Goal: Transaction & Acquisition: Purchase product/service

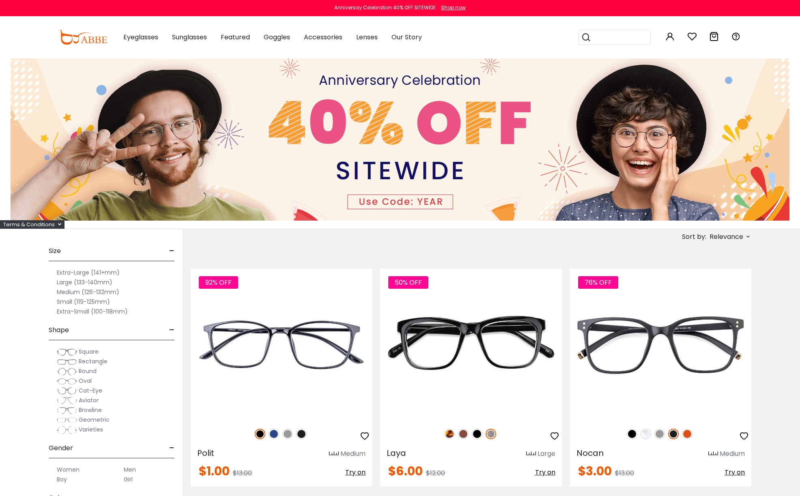
click at [605, 41] on input "search" at bounding box center [619, 37] width 57 height 15
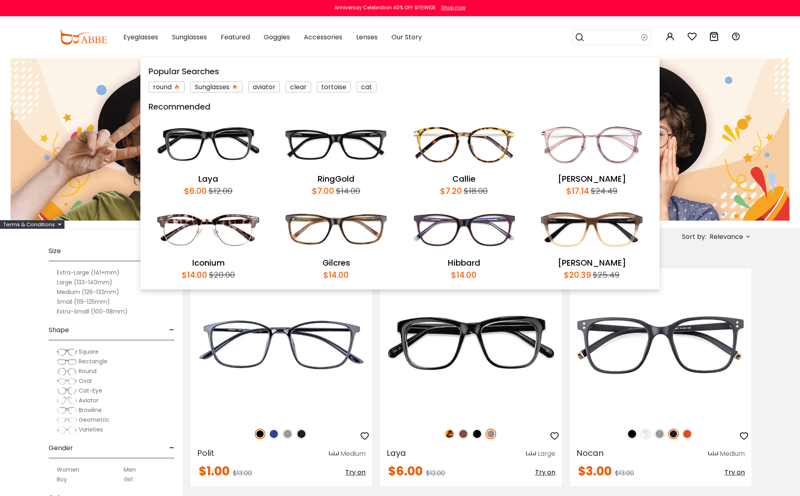
click at [727, 236] on span "Relevance" at bounding box center [727, 237] width 34 height 15
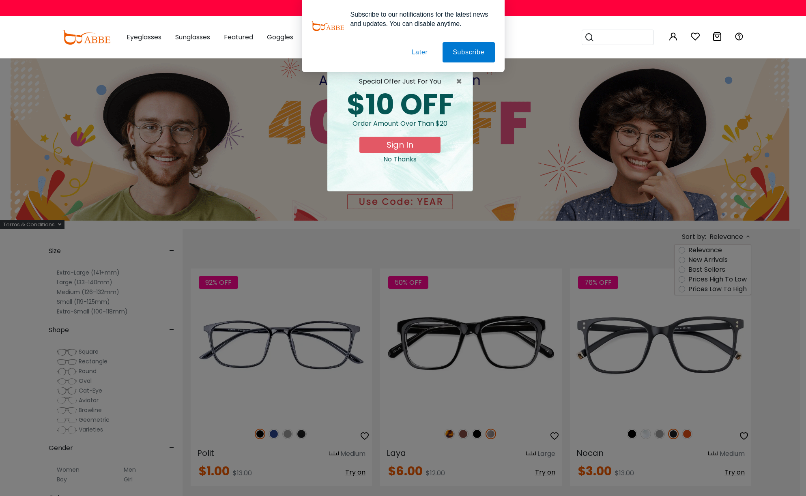
click at [682, 290] on div "× special offer just for you $10 OFF Order amount over than $20 Sign In No Than…" at bounding box center [403, 248] width 806 height 496
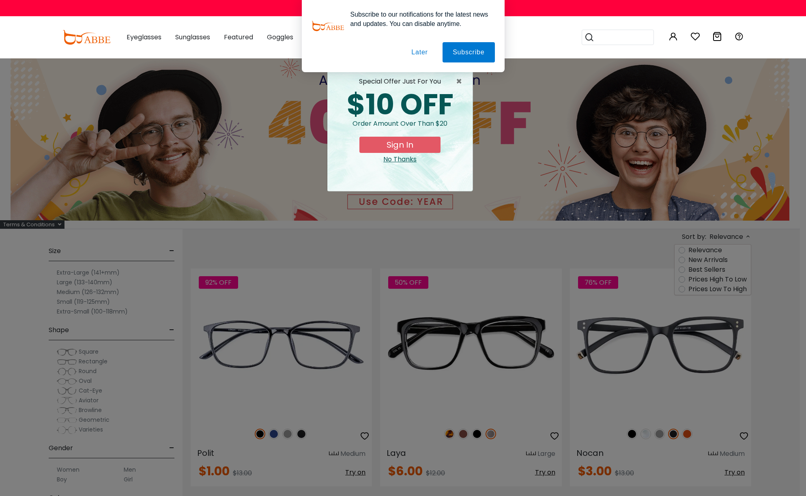
click at [682, 289] on div "× special offer just for you $10 OFF Order amount over than $20 Sign In No Than…" at bounding box center [403, 248] width 806 height 496
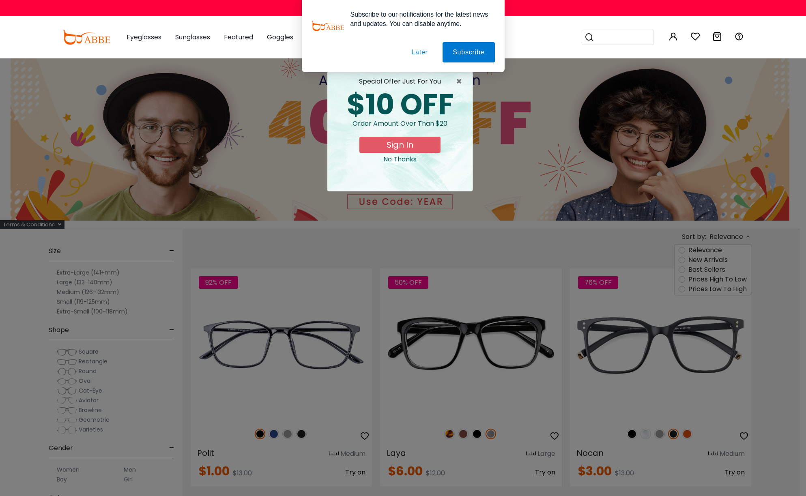
click at [417, 50] on button "Later" at bounding box center [419, 52] width 37 height 20
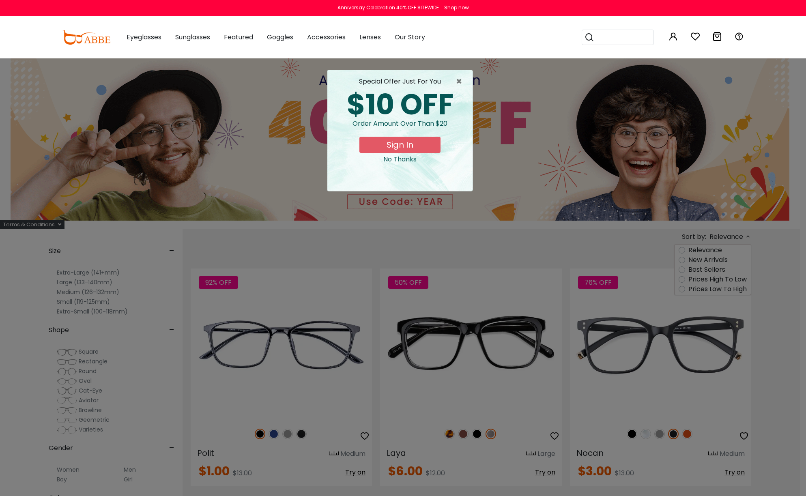
click at [680, 289] on div "× special offer just for you $10 OFF Order amount over than $20 Sign In No Than…" at bounding box center [403, 248] width 806 height 496
click at [402, 159] on div "No Thanks" at bounding box center [400, 160] width 132 height 10
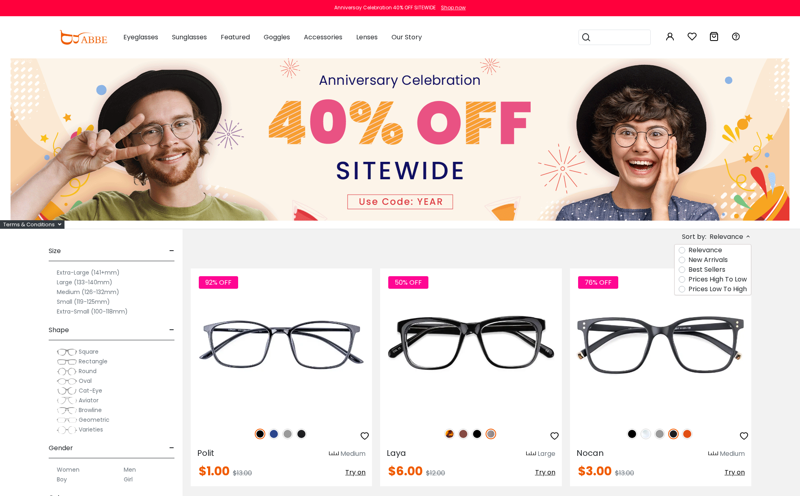
click at [688, 288] on label "Prices Low To High" at bounding box center [717, 289] width 58 height 10
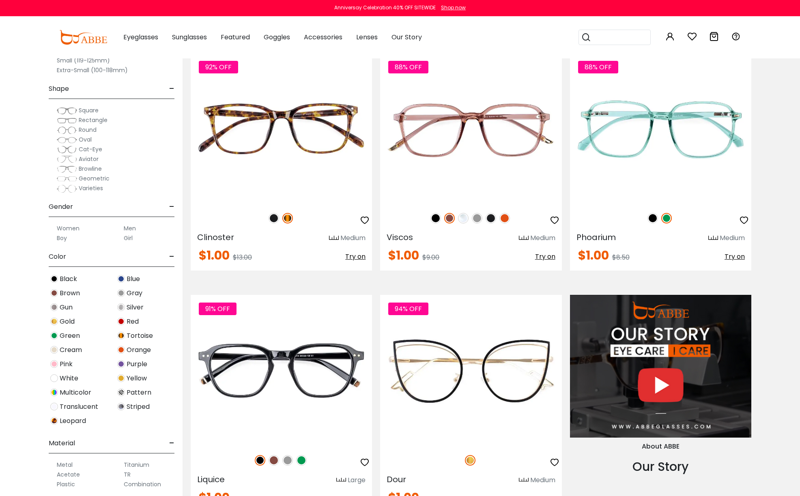
scroll to position [740, 0]
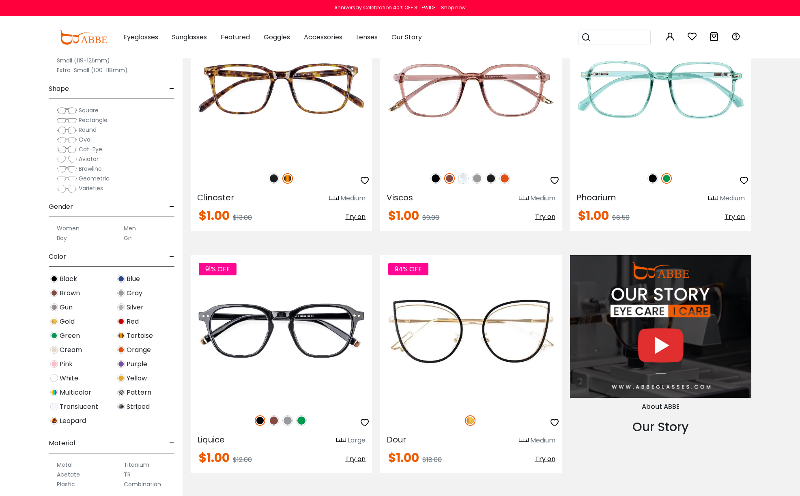
click at [75, 149] on img at bounding box center [67, 150] width 20 height 8
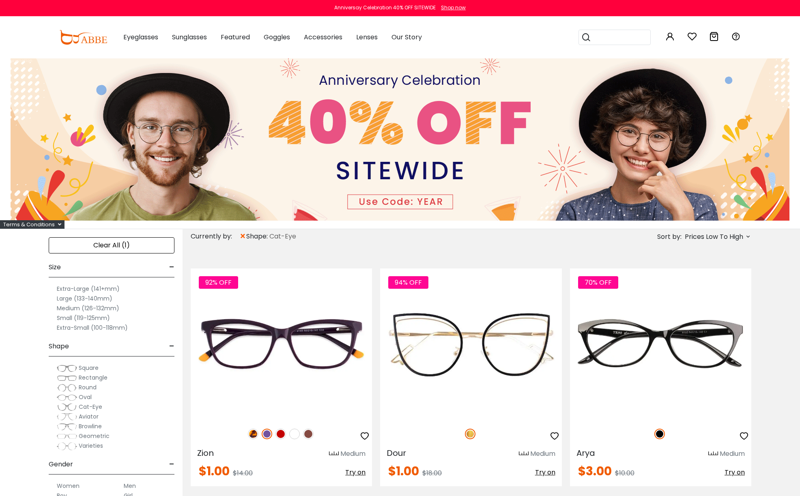
click at [621, 39] on input "search" at bounding box center [619, 37] width 57 height 15
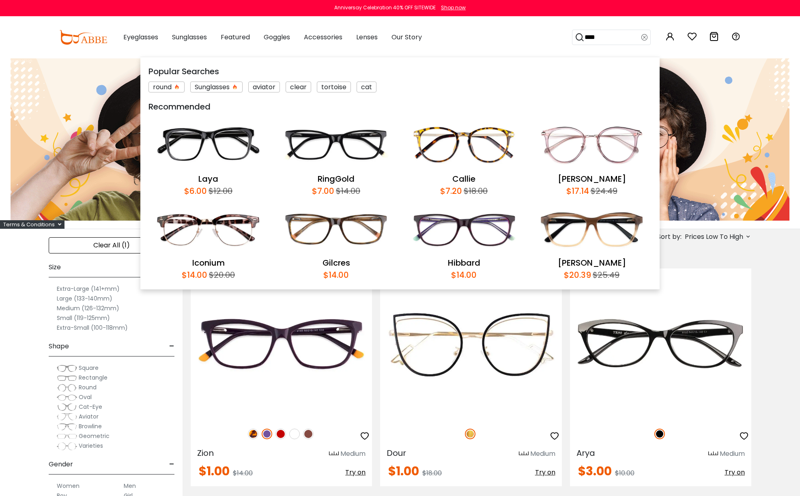
type input "*****"
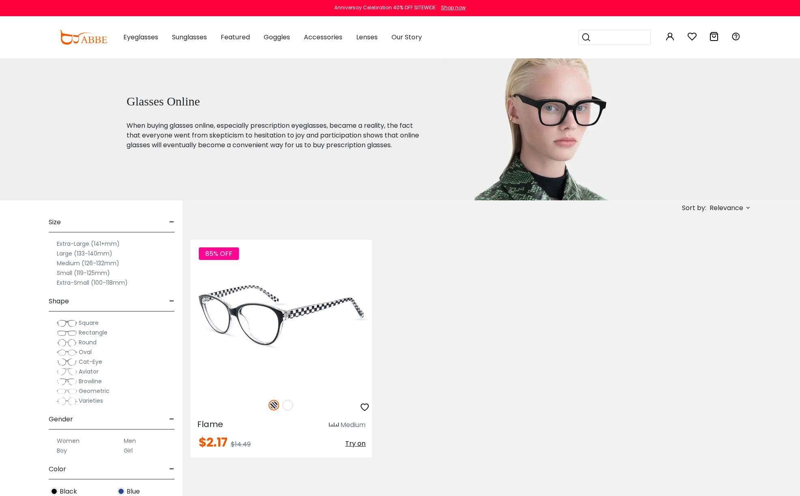
drag, startPoint x: 285, startPoint y: 407, endPoint x: 292, endPoint y: 404, distance: 7.5
click at [286, 406] on img at bounding box center [287, 405] width 11 height 11
click at [339, 309] on img at bounding box center [281, 315] width 181 height 151
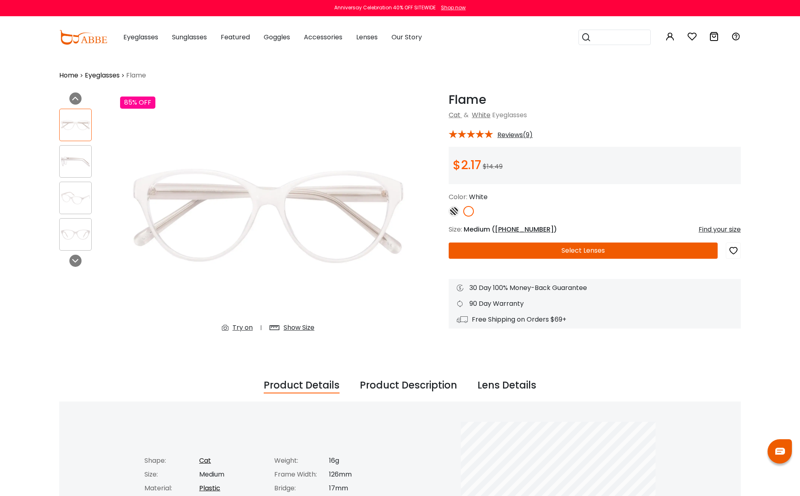
click at [558, 248] on button "Select Lenses" at bounding box center [583, 251] width 269 height 16
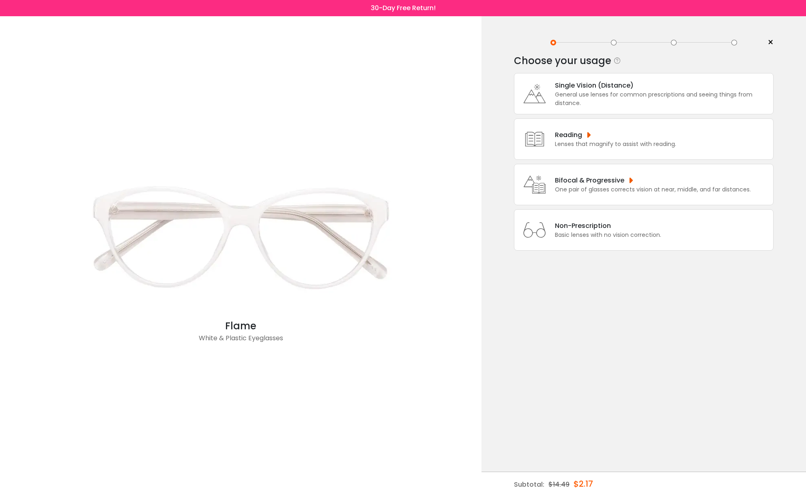
click at [635, 96] on div "General use lenses for common prescriptions and seeing things from distance." at bounding box center [662, 98] width 214 height 17
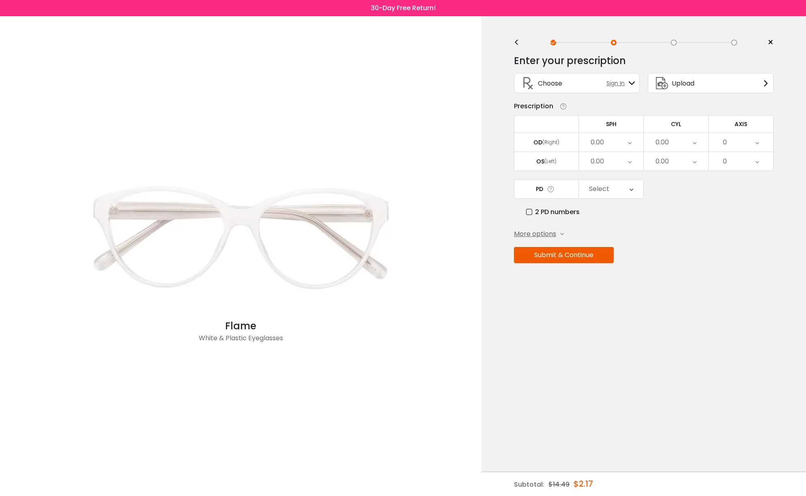
click at [619, 83] on span "Sign In" at bounding box center [617, 83] width 22 height 9
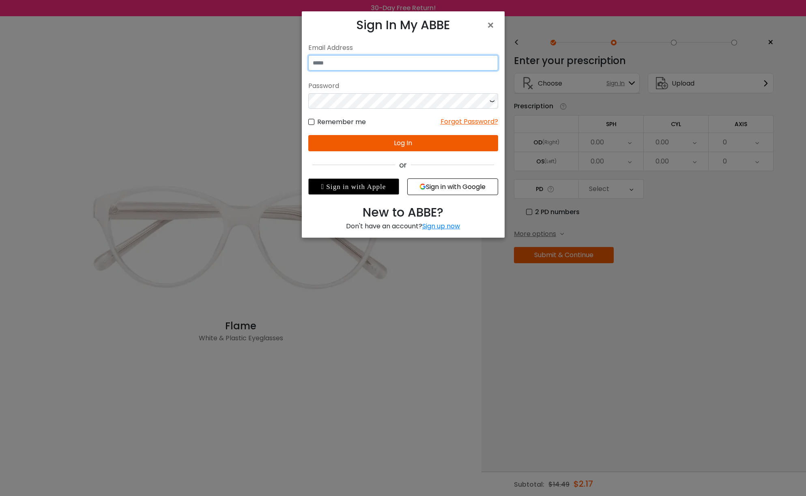
click at [408, 64] on input "email" at bounding box center [403, 62] width 190 height 15
type input "**********"
click at [312, 122] on label "Remember me" at bounding box center [337, 122] width 58 height 10
click at [387, 143] on button "Log In" at bounding box center [403, 143] width 190 height 16
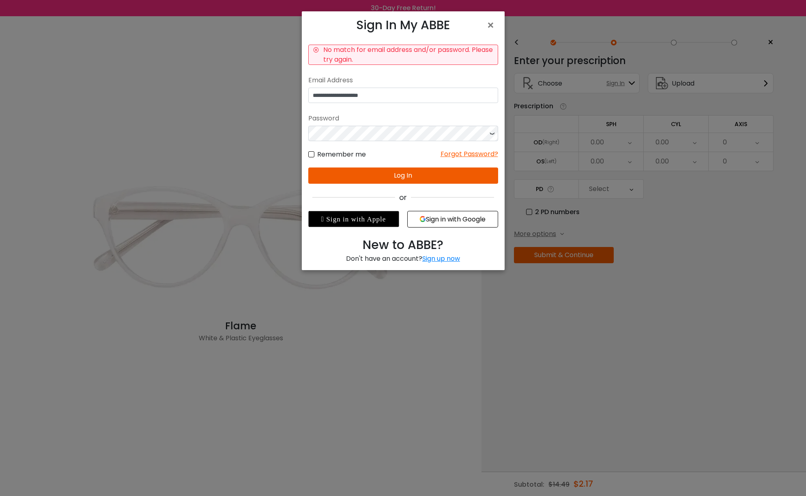
click at [488, 133] on icon at bounding box center [492, 133] width 8 height 15
click at [398, 173] on button "Log In" at bounding box center [403, 176] width 190 height 16
click at [417, 174] on button "Log In" at bounding box center [403, 176] width 190 height 16
click at [492, 26] on span "×" at bounding box center [492, 25] width 12 height 17
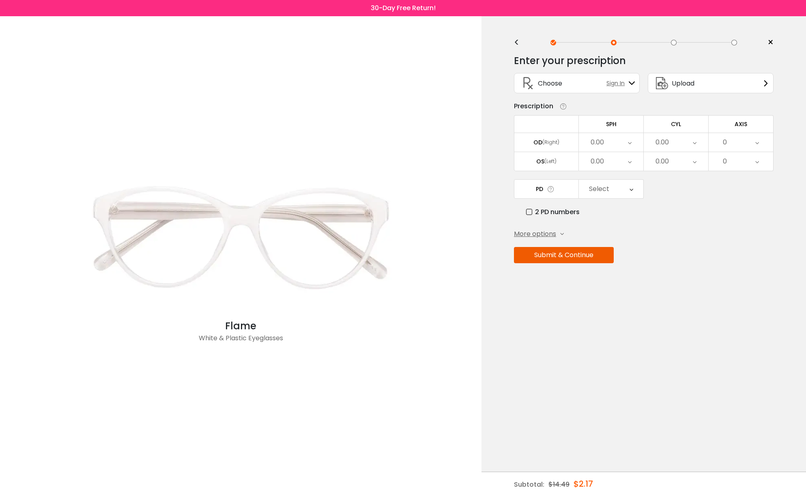
click at [608, 84] on span "Sign In" at bounding box center [617, 83] width 22 height 9
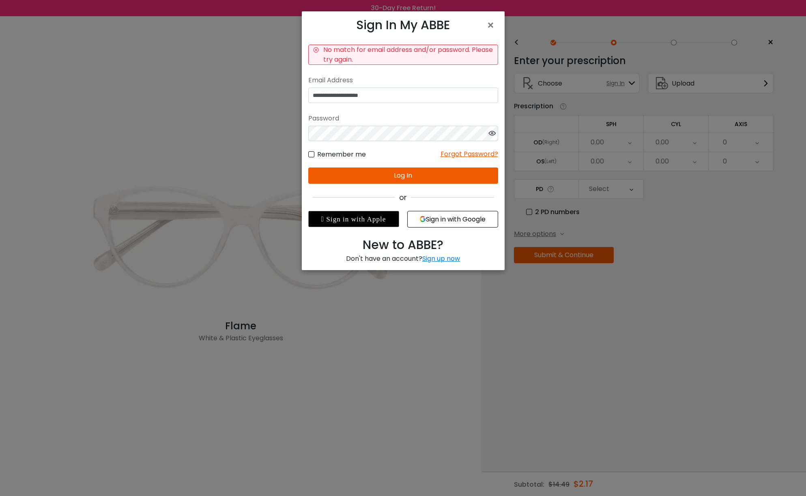
click at [394, 176] on button "Log In" at bounding box center [403, 176] width 190 height 16
click at [385, 175] on button "Log In" at bounding box center [403, 176] width 190 height 16
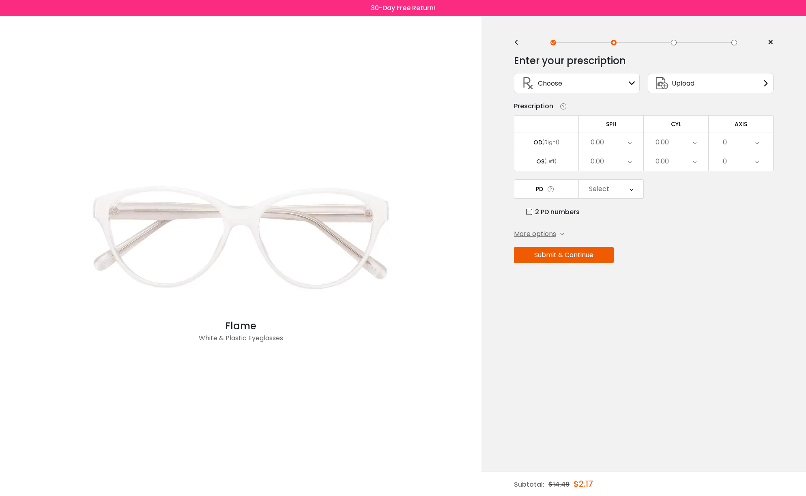
click at [630, 85] on icon at bounding box center [632, 83] width 6 height 6
click at [601, 82] on div "Choose Sign In" at bounding box center [576, 82] width 117 height 19
click at [629, 82] on icon at bounding box center [632, 83] width 6 height 6
click at [548, 85] on span "Choose" at bounding box center [550, 83] width 24 height 10
click at [578, 84] on div "Choose Sign In" at bounding box center [576, 82] width 117 height 19
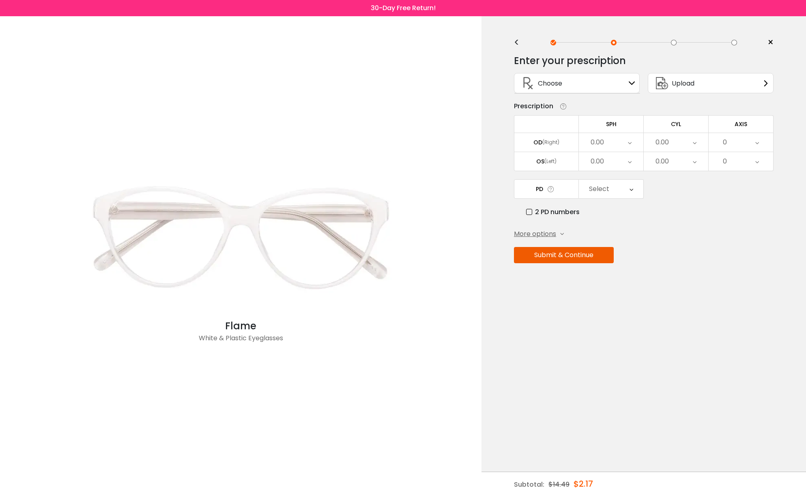
click at [524, 86] on icon at bounding box center [527, 82] width 19 height 19
click at [553, 84] on span "Choose" at bounding box center [550, 83] width 24 height 10
click at [623, 142] on div "0.00" at bounding box center [611, 142] width 65 height 19
click at [617, 157] on li "-1.00" at bounding box center [611, 153] width 65 height 15
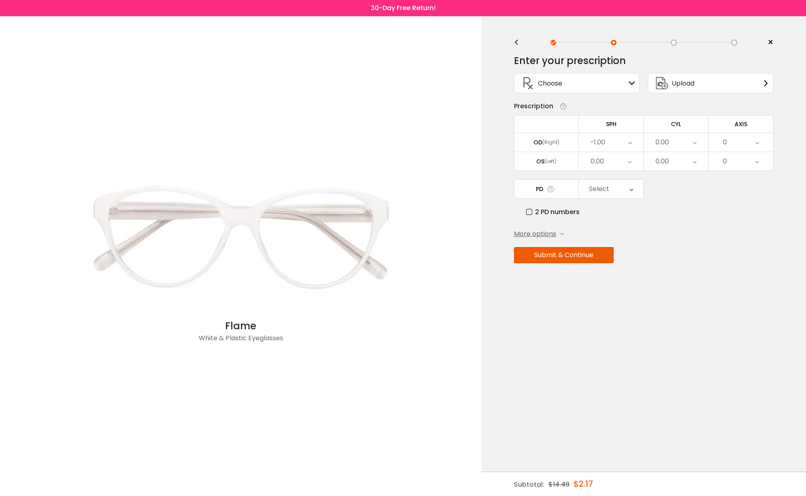
click at [623, 162] on div "0.00" at bounding box center [611, 161] width 65 height 19
click at [619, 174] on li "-1.00" at bounding box center [611, 173] width 65 height 15
click at [685, 145] on div "0.00" at bounding box center [676, 142] width 65 height 19
click at [683, 195] on li "-0.25" at bounding box center [676, 197] width 65 height 15
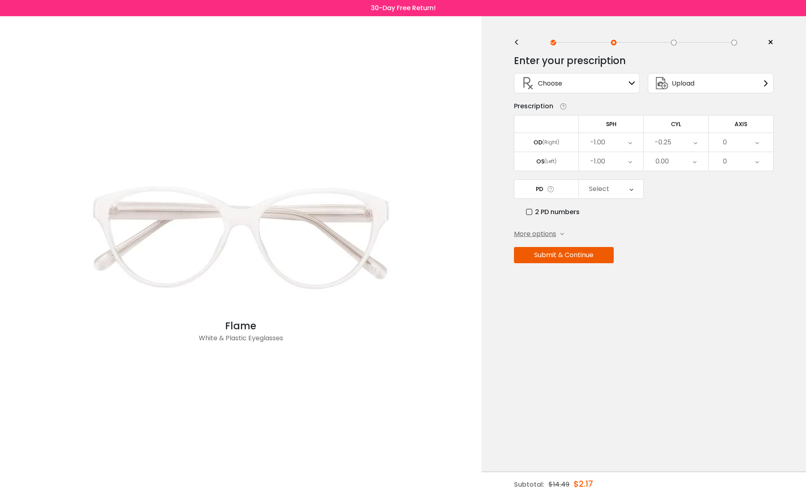
click at [732, 147] on div "0" at bounding box center [741, 142] width 65 height 19
click at [726, 139] on div "0" at bounding box center [725, 142] width 4 height 16
click at [740, 139] on div "0" at bounding box center [741, 142] width 65 height 19
click at [628, 80] on div "Choose Sign In" at bounding box center [576, 82] width 117 height 19
click at [539, 85] on span "Choose" at bounding box center [550, 83] width 24 height 10
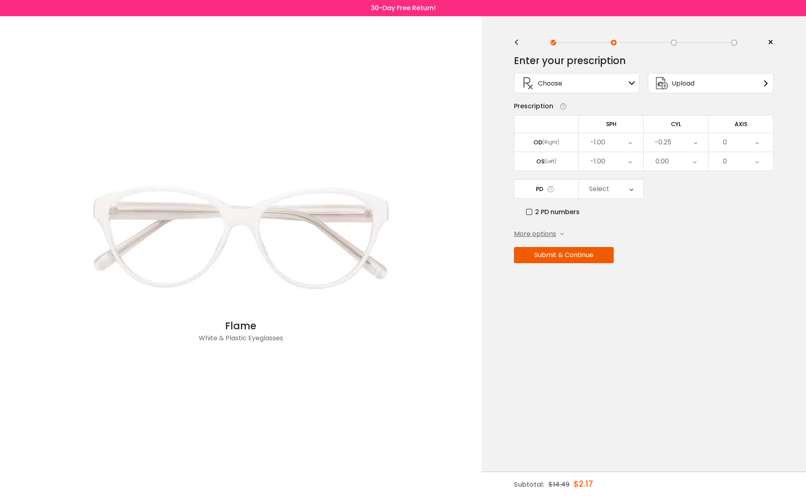
drag, startPoint x: 523, startPoint y: 84, endPoint x: 534, endPoint y: 83, distance: 11.0
click at [523, 83] on icon at bounding box center [527, 82] width 19 height 19
click at [546, 83] on span "Choose" at bounding box center [550, 83] width 24 height 10
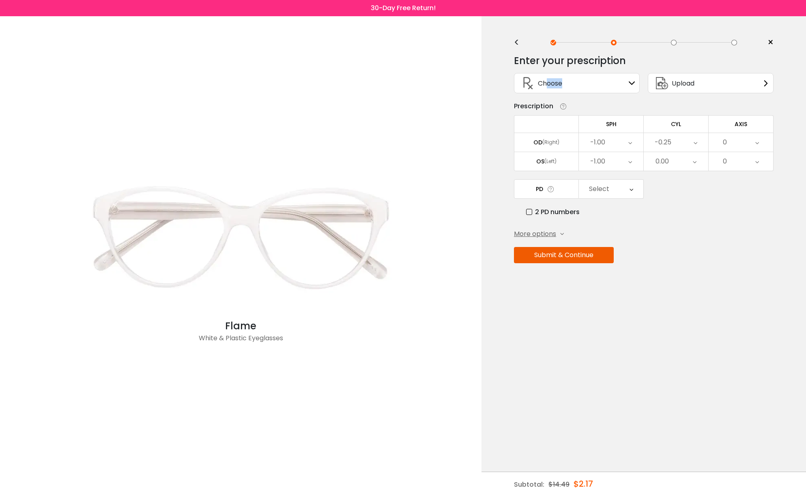
click at [547, 83] on span "Choose" at bounding box center [550, 83] width 24 height 10
click at [758, 141] on icon at bounding box center [757, 142] width 4 height 19
click at [751, 250] on li "6" at bounding box center [741, 247] width 65 height 15
click at [756, 144] on icon at bounding box center [757, 142] width 4 height 19
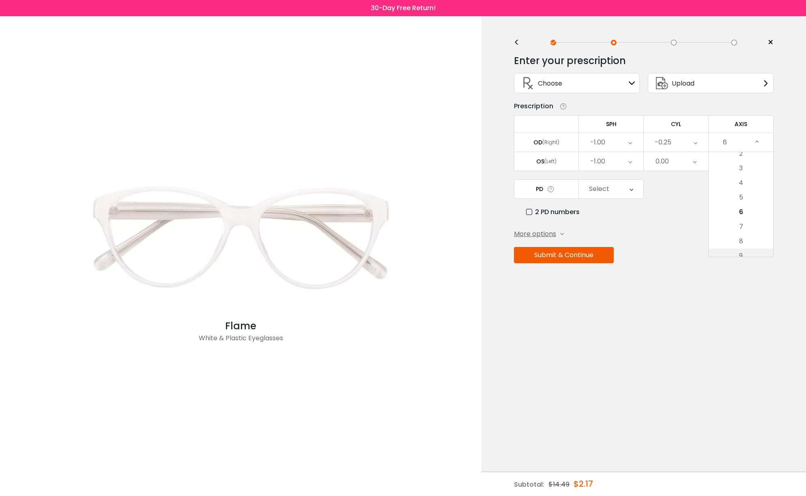
click at [752, 251] on li "9" at bounding box center [741, 256] width 65 height 15
click at [759, 140] on icon at bounding box center [757, 142] width 4 height 19
click at [754, 250] on li "12" at bounding box center [741, 256] width 65 height 15
click at [758, 142] on icon at bounding box center [758, 142] width 4 height 19
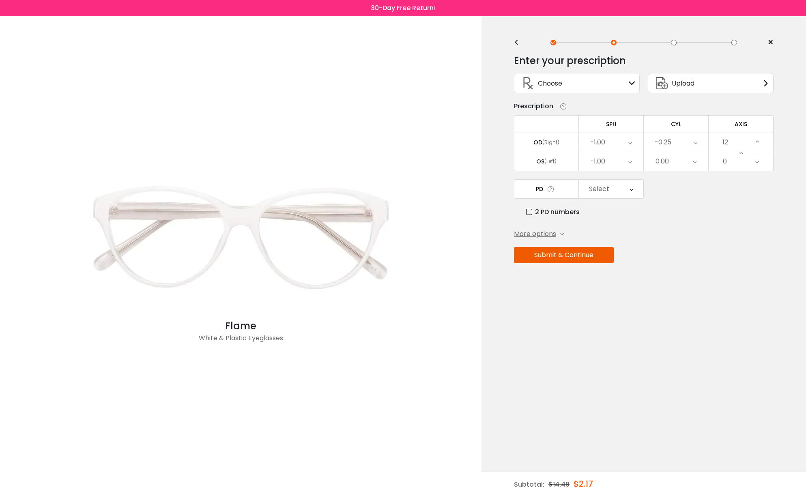
scroll to position [123, 0]
click at [755, 252] on li "15" at bounding box center [741, 256] width 65 height 15
click at [608, 187] on div "Select" at bounding box center [599, 189] width 20 height 16
click at [624, 246] on li "62" at bounding box center [611, 244] width 65 height 15
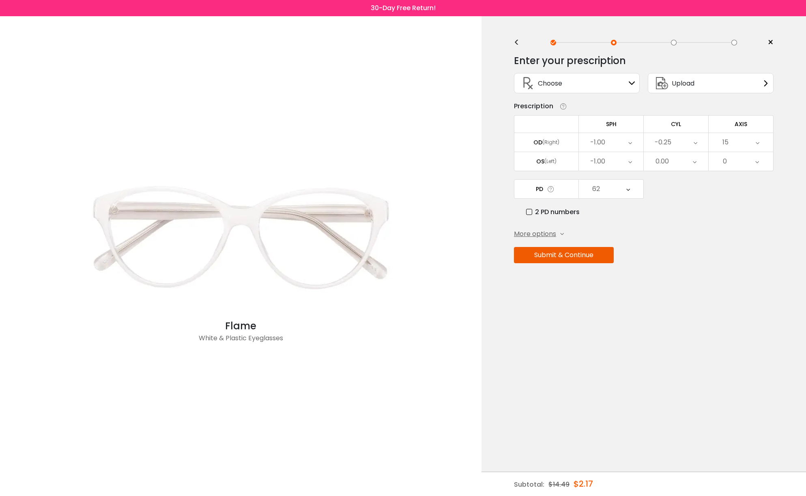
click at [559, 232] on div "More options" at bounding box center [539, 234] width 50 height 10
click at [565, 282] on button "Submit & Continue" at bounding box center [564, 283] width 100 height 16
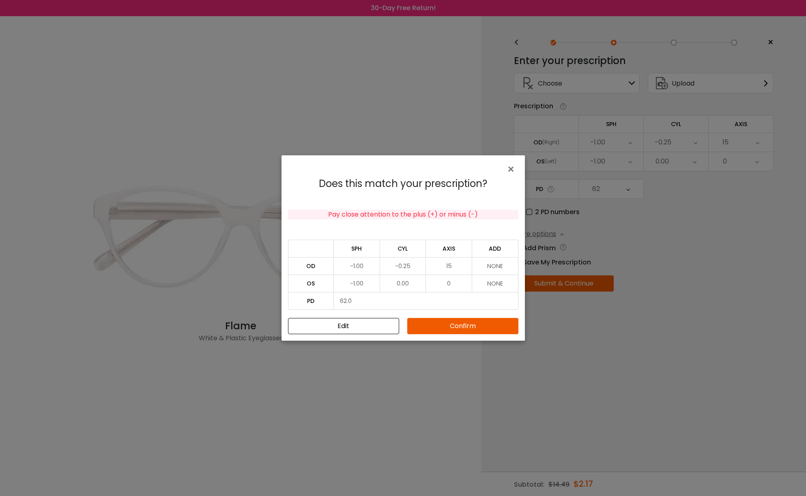
click at [473, 322] on button "Confirm" at bounding box center [462, 326] width 111 height 16
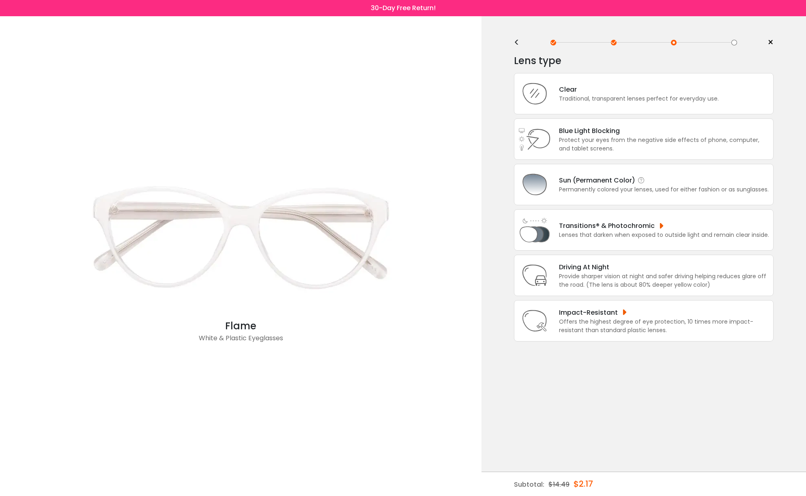
click at [673, 185] on div "Sun (Permanent Color)" at bounding box center [664, 180] width 210 height 10
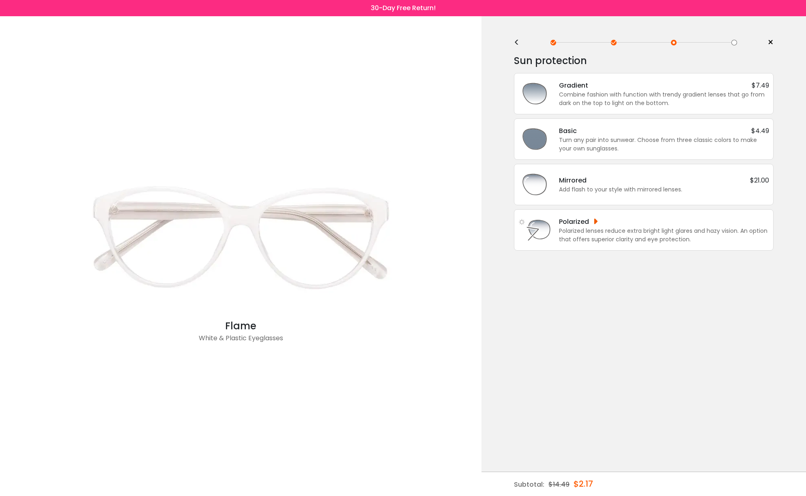
click at [637, 181] on div "Mirrored $21.00" at bounding box center [664, 180] width 210 height 10
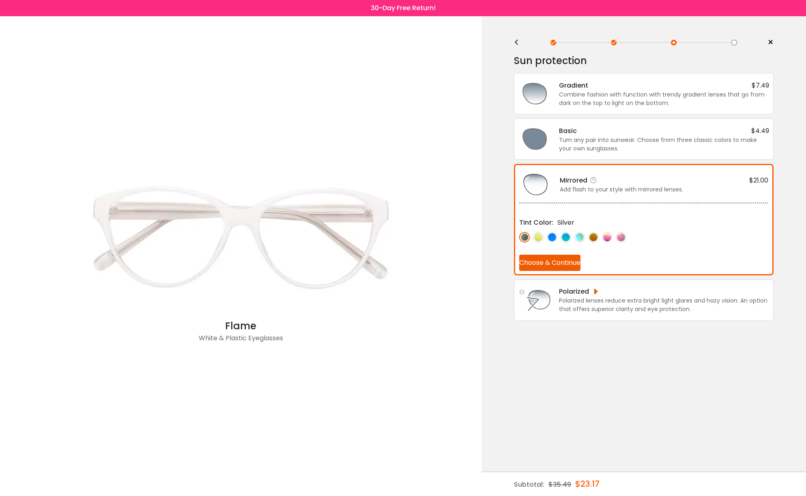
click at [619, 237] on img at bounding box center [621, 237] width 11 height 11
click at [608, 237] on img at bounding box center [607, 237] width 11 height 11
click at [527, 237] on img at bounding box center [524, 237] width 11 height 11
click at [538, 237] on img at bounding box center [538, 237] width 11 height 11
click at [551, 237] on img at bounding box center [552, 237] width 11 height 11
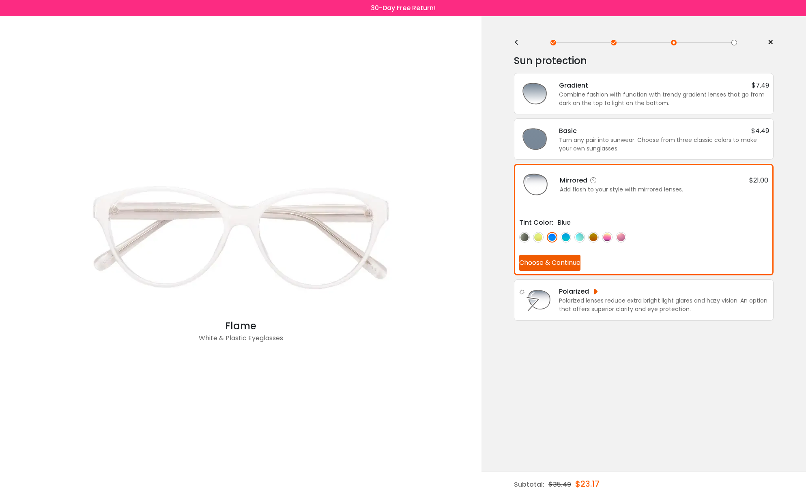
click at [568, 236] on img at bounding box center [566, 237] width 11 height 11
click at [576, 237] on img at bounding box center [579, 237] width 11 height 11
click at [594, 236] on img at bounding box center [593, 237] width 11 height 11
click at [606, 237] on img at bounding box center [607, 237] width 11 height 11
click at [569, 262] on button "Choose & Continue" at bounding box center [549, 263] width 61 height 16
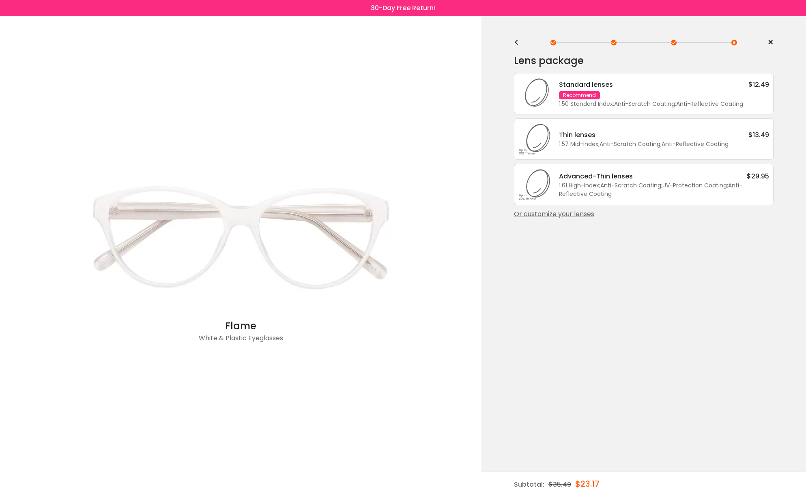
click at [648, 99] on div "Standard lenses $12.49 Recommend 1.50 Standard Index ; Anti-Scratch Coating ; A…" at bounding box center [660, 94] width 218 height 29
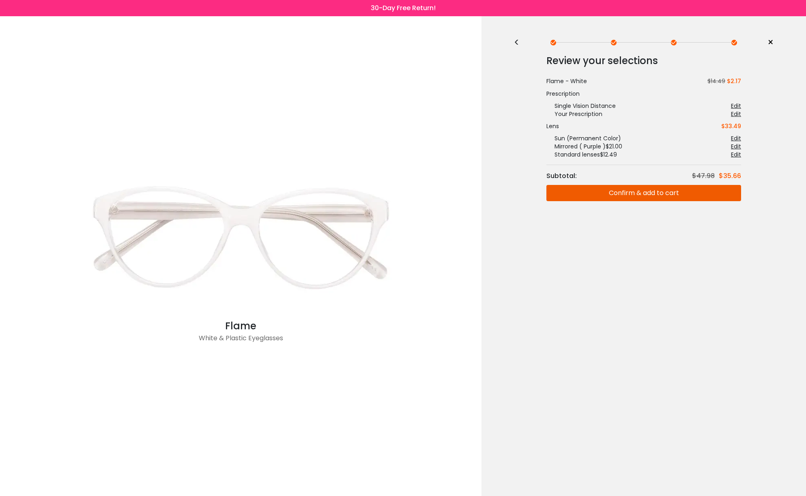
click at [640, 190] on button "Confirm & add to cart" at bounding box center [643, 193] width 195 height 16
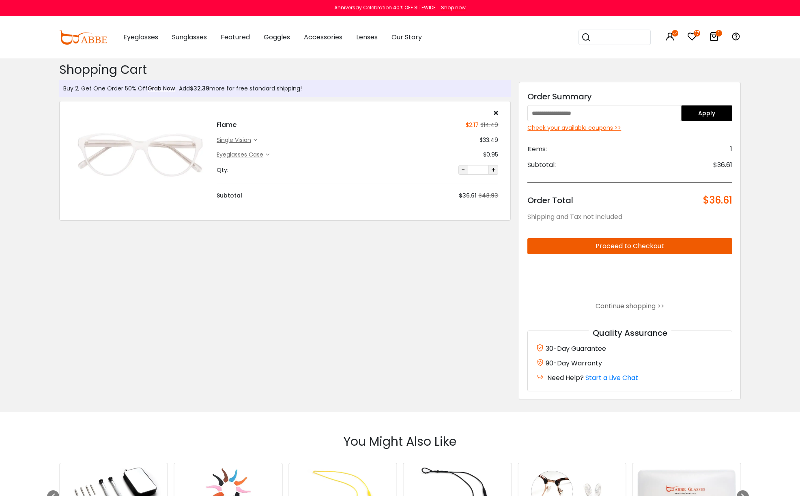
click at [593, 128] on div "Check your available coupons >>" at bounding box center [629, 128] width 205 height 9
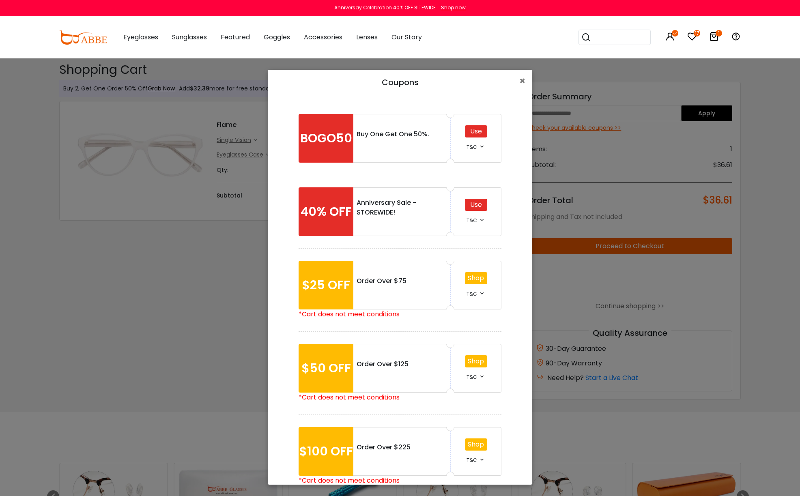
click at [479, 220] on icon at bounding box center [482, 220] width 6 height 6
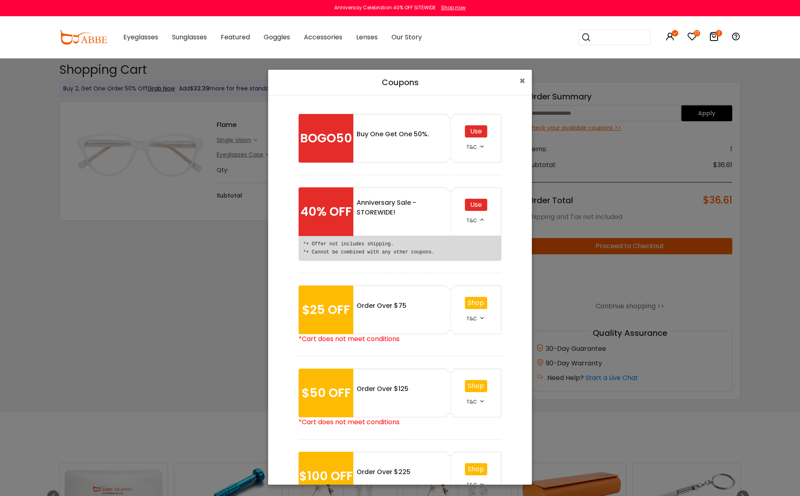
click at [479, 148] on icon at bounding box center [482, 146] width 6 height 6
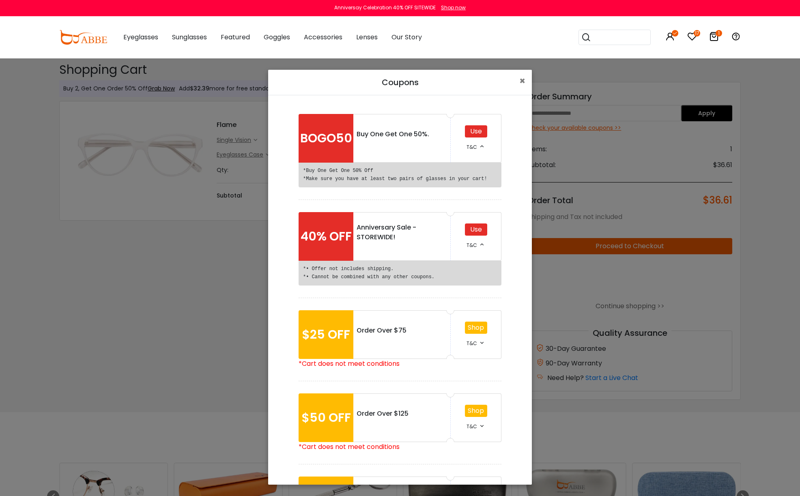
click at [478, 226] on div "Use" at bounding box center [476, 230] width 22 height 12
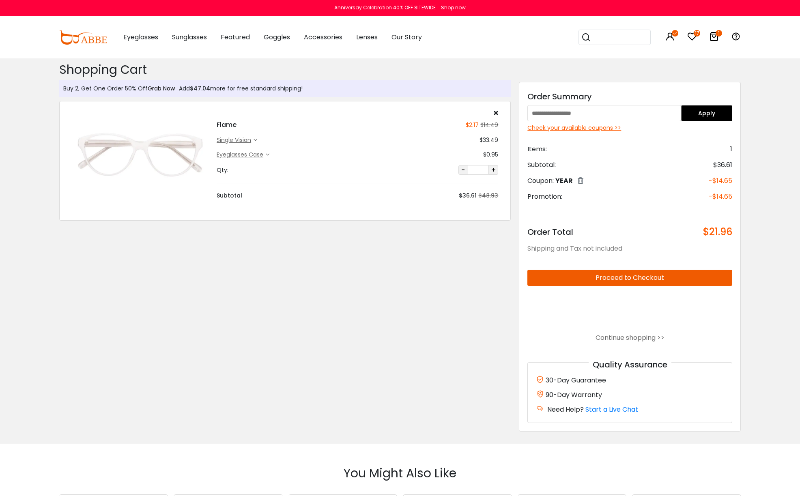
click at [690, 36] on icon at bounding box center [692, 37] width 10 height 10
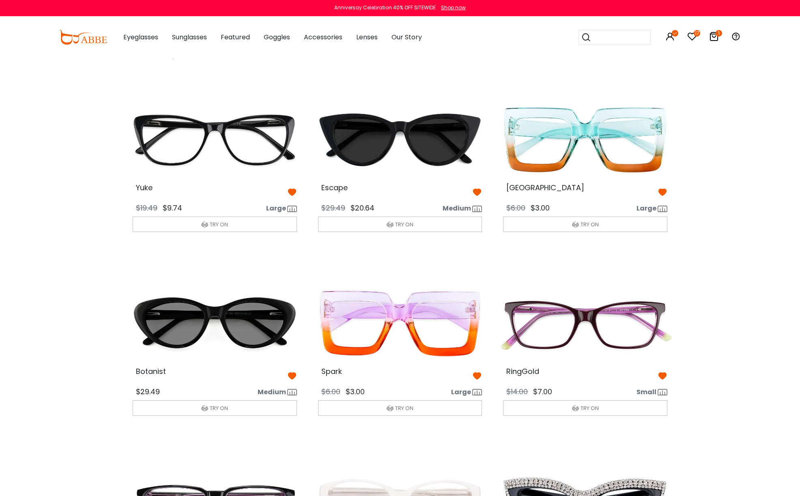
scroll to position [12, 0]
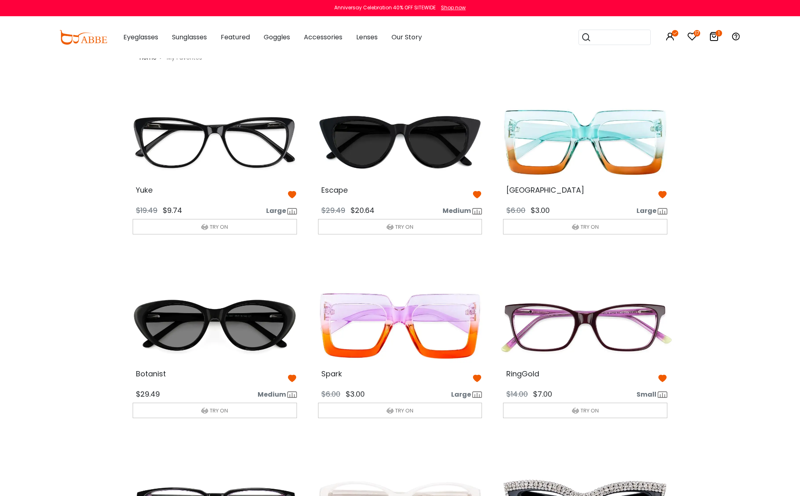
click at [590, 37] on icon at bounding box center [586, 37] width 10 height 11
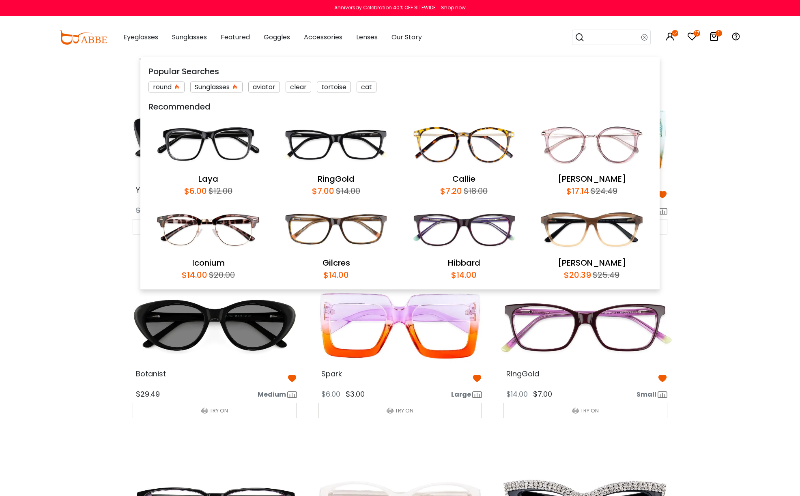
click at [592, 41] on input "search" at bounding box center [613, 37] width 57 height 15
type input "**********"
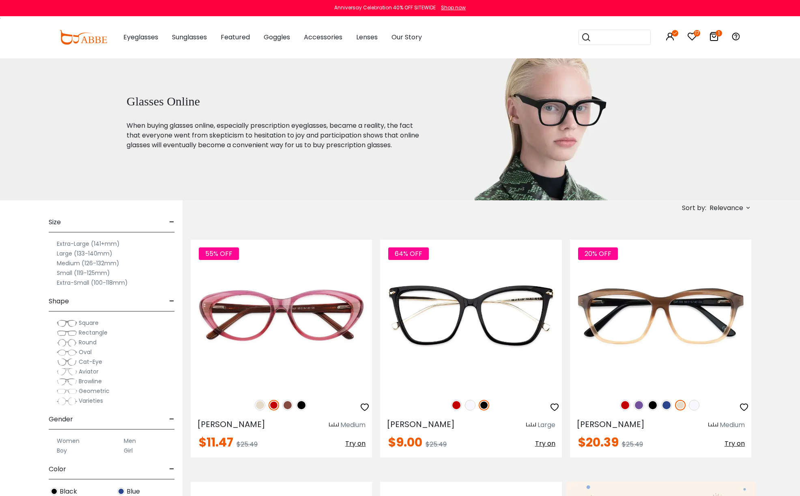
click at [304, 404] on img at bounding box center [301, 405] width 11 height 11
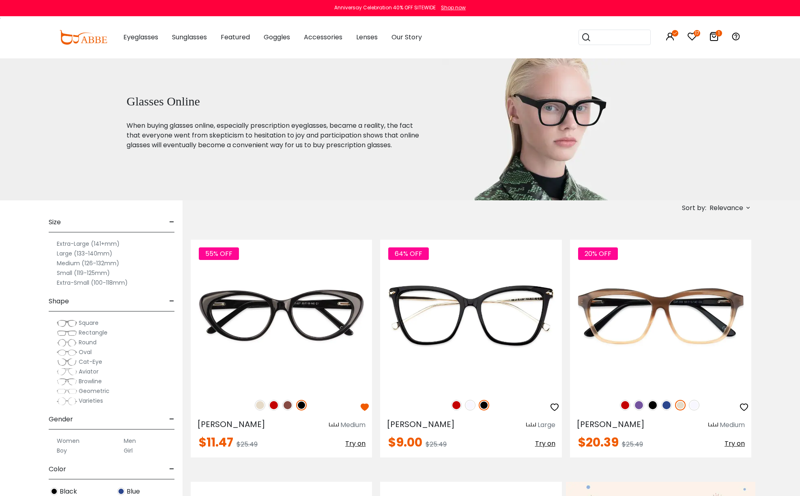
click at [737, 205] on span "Relevance" at bounding box center [727, 208] width 34 height 15
click at [688, 260] on label "Prices Low To High" at bounding box center [717, 261] width 58 height 10
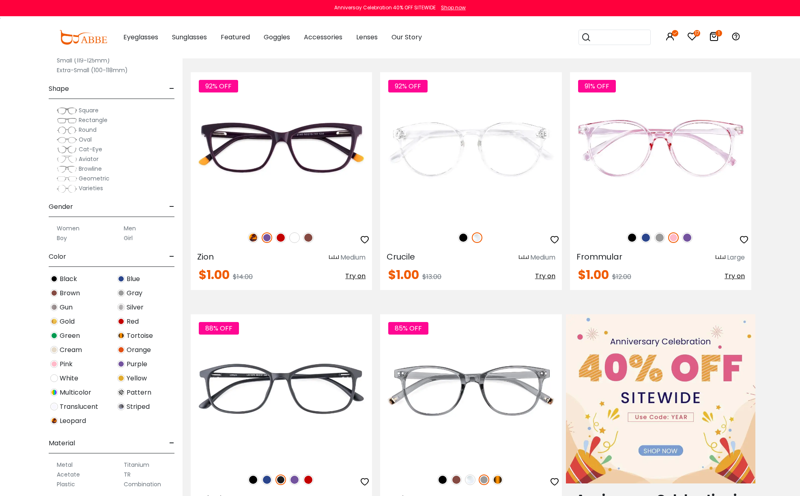
scroll to position [172, 0]
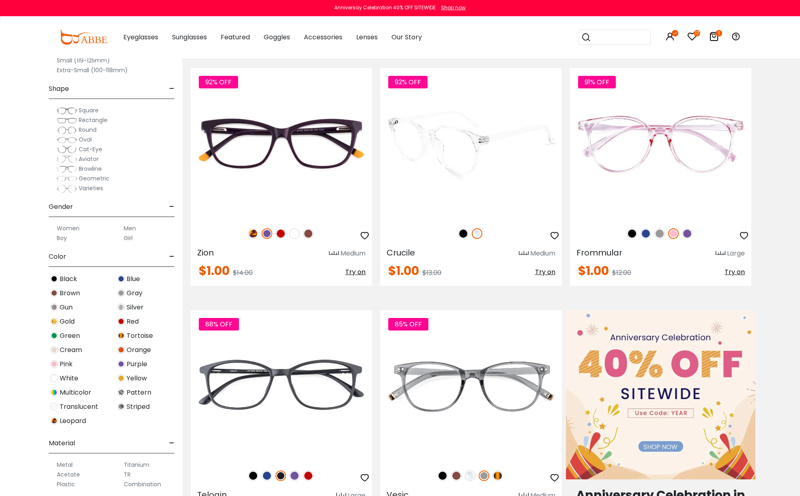
click at [465, 234] on img at bounding box center [463, 233] width 11 height 11
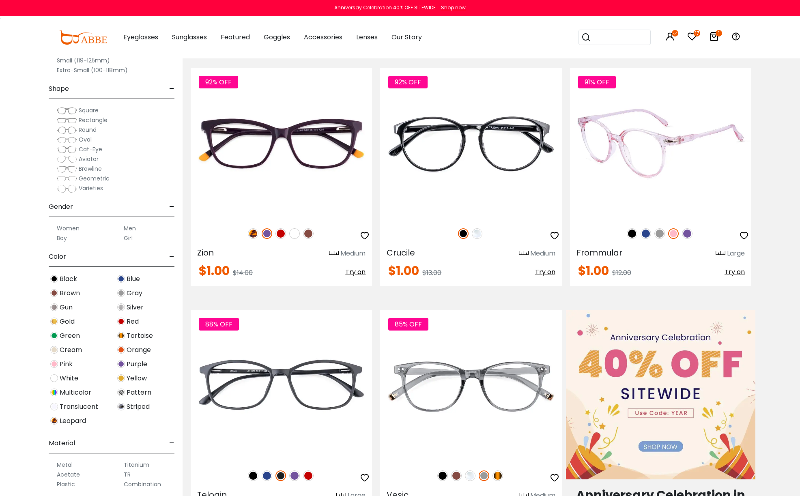
click at [631, 232] on img at bounding box center [632, 233] width 11 height 11
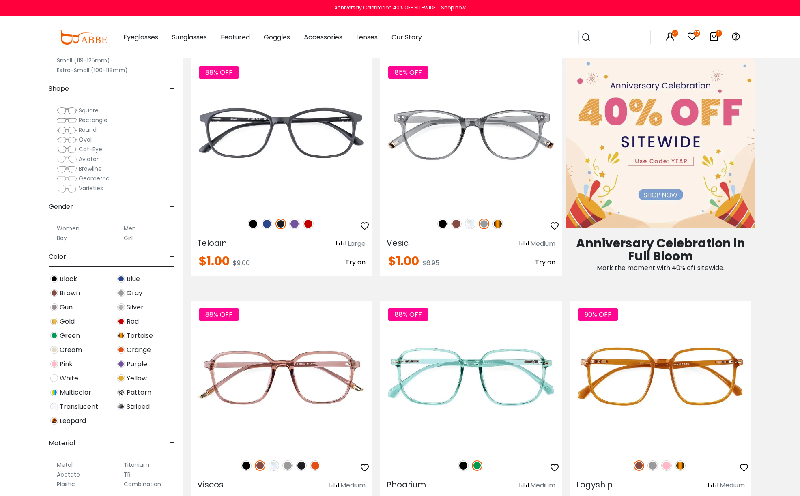
scroll to position [419, 0]
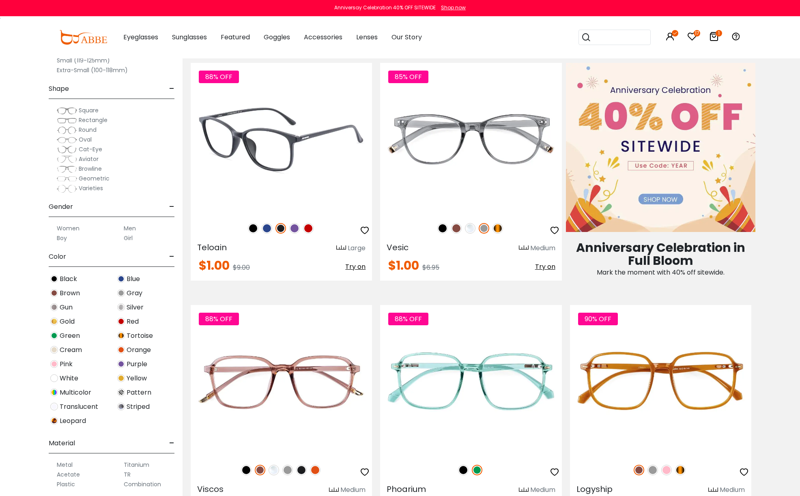
click at [253, 227] on img at bounding box center [253, 228] width 11 height 11
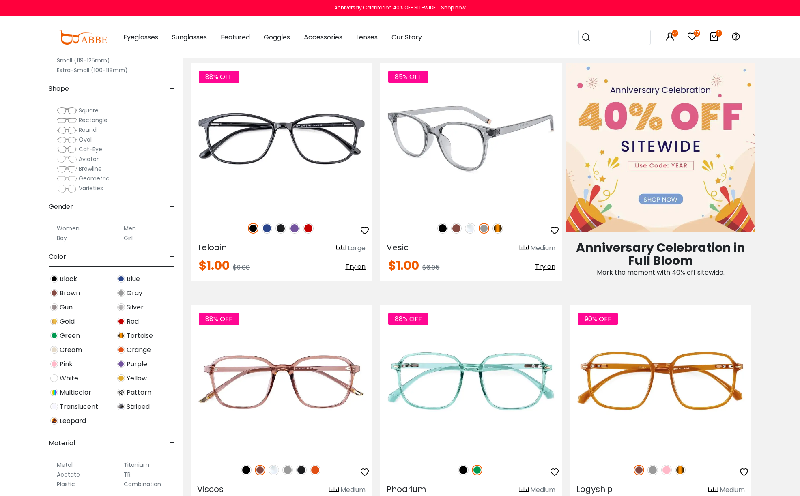
click at [443, 229] on img at bounding box center [442, 228] width 11 height 11
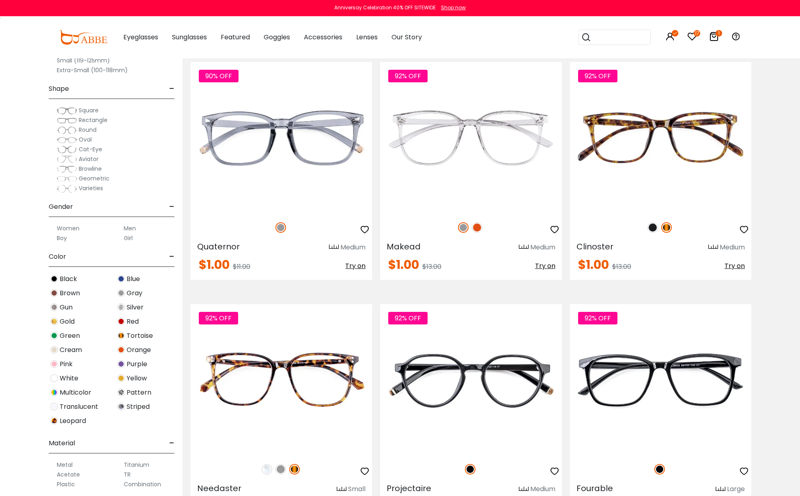
scroll to position [2361, 0]
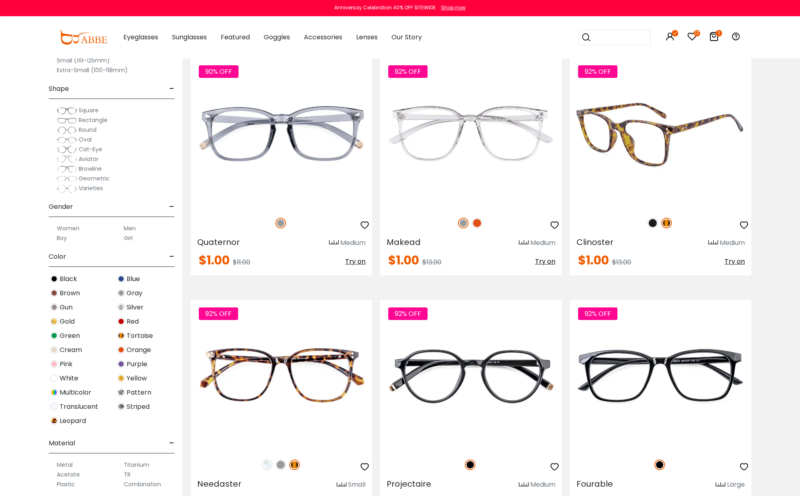
click at [650, 223] on img at bounding box center [652, 223] width 11 height 11
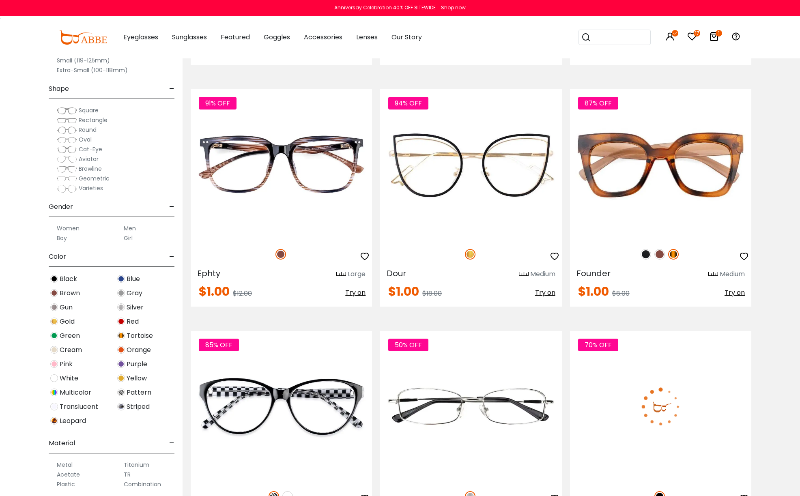
scroll to position [4513, 0]
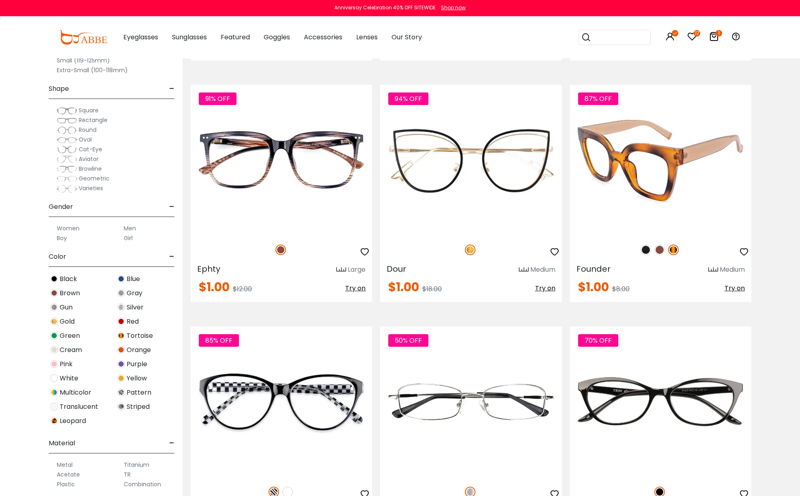
click at [645, 250] on img at bounding box center [646, 250] width 11 height 11
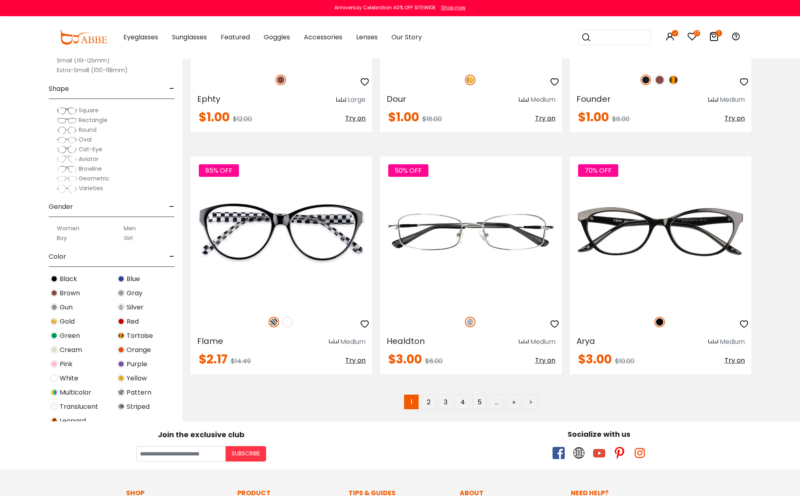
scroll to position [4687, 0]
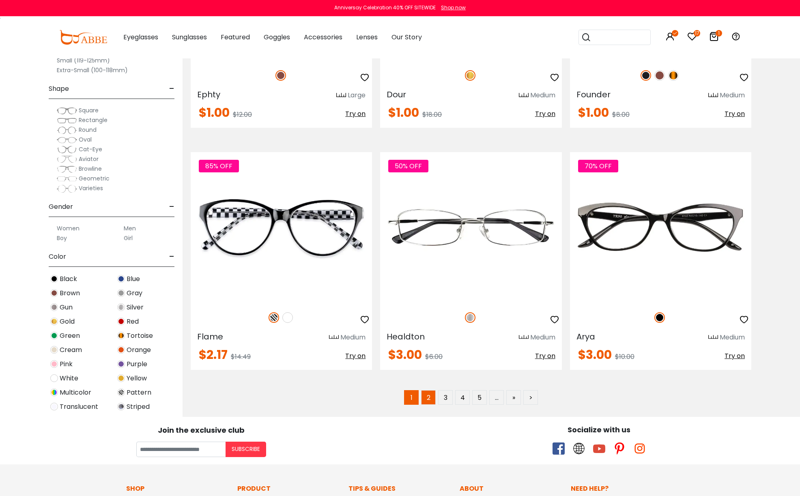
click at [428, 398] on link "2" at bounding box center [428, 397] width 15 height 15
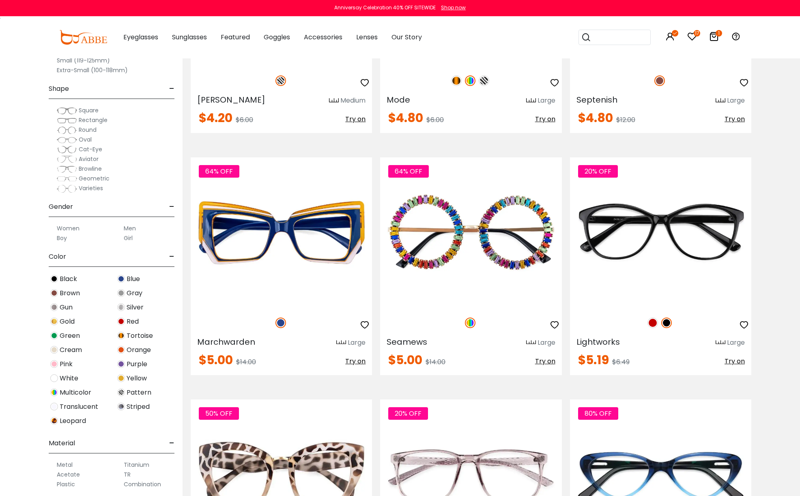
scroll to position [1821, 0]
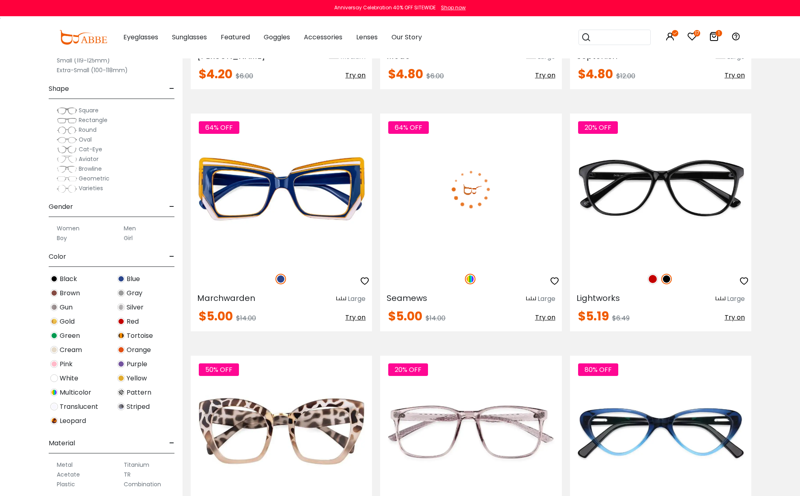
click at [479, 201] on img at bounding box center [470, 189] width 181 height 151
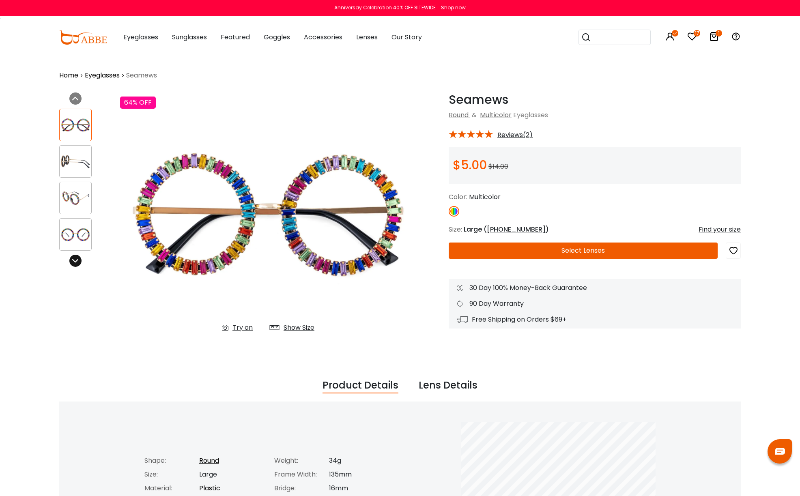
click at [75, 263] on icon at bounding box center [75, 261] width 6 height 6
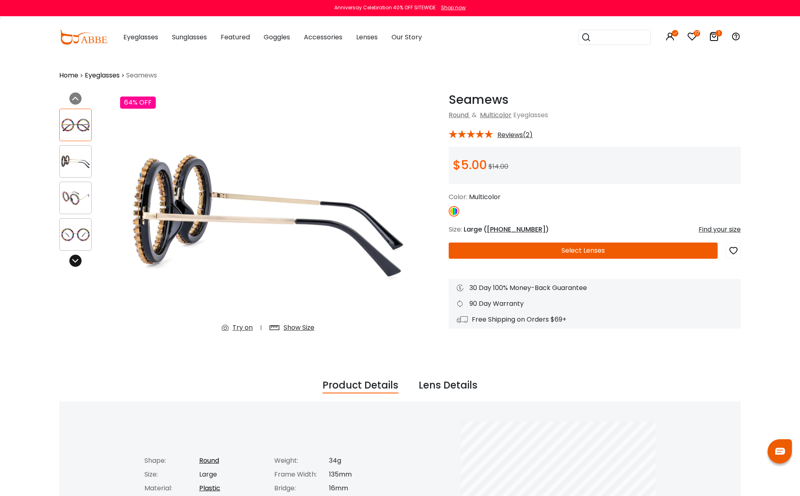
click at [75, 261] on icon at bounding box center [75, 261] width 6 height 6
click at [75, 259] on icon at bounding box center [75, 261] width 6 height 6
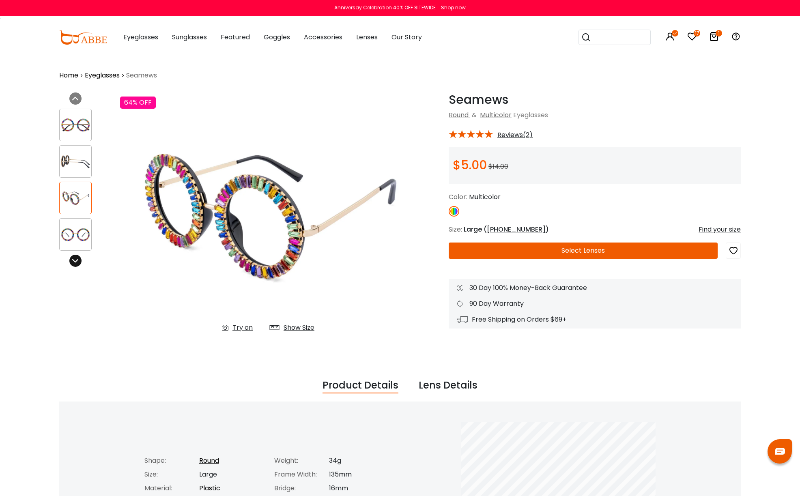
click at [75, 258] on icon at bounding box center [75, 261] width 6 height 6
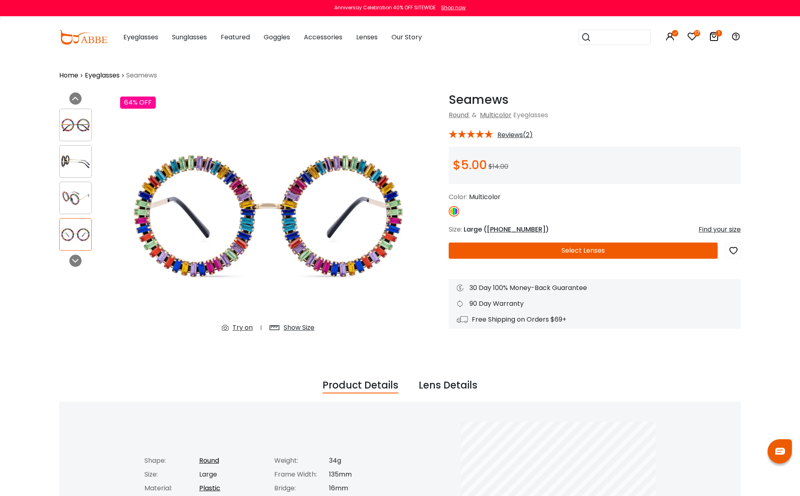
click at [504, 132] on span "Reviews(2)" at bounding box center [514, 134] width 35 height 7
click at [517, 134] on span "Reviews(2)" at bounding box center [514, 134] width 35 height 7
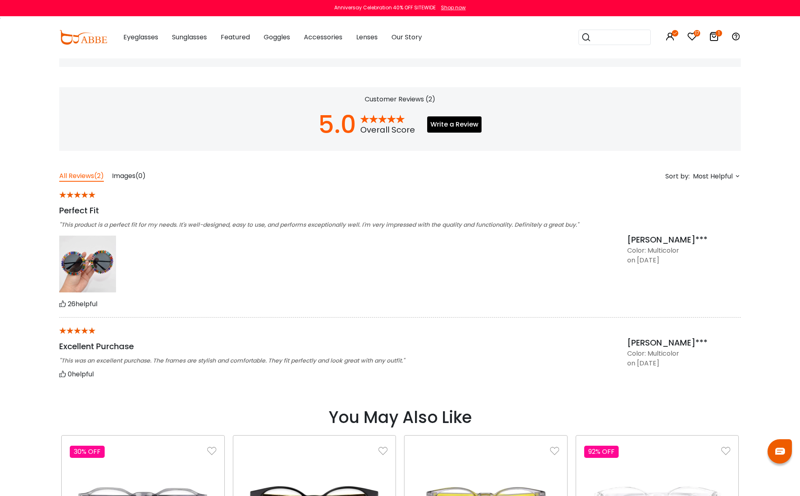
scroll to position [547, 0]
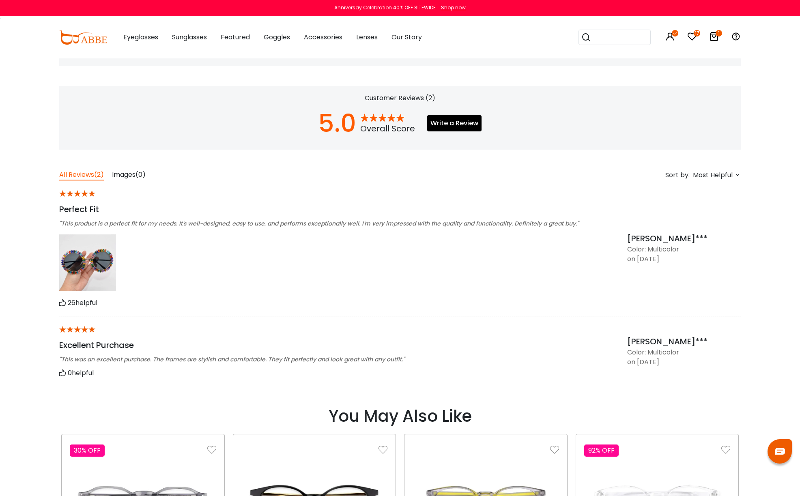
click at [104, 256] on img at bounding box center [87, 262] width 57 height 57
click at [94, 256] on img at bounding box center [87, 262] width 57 height 57
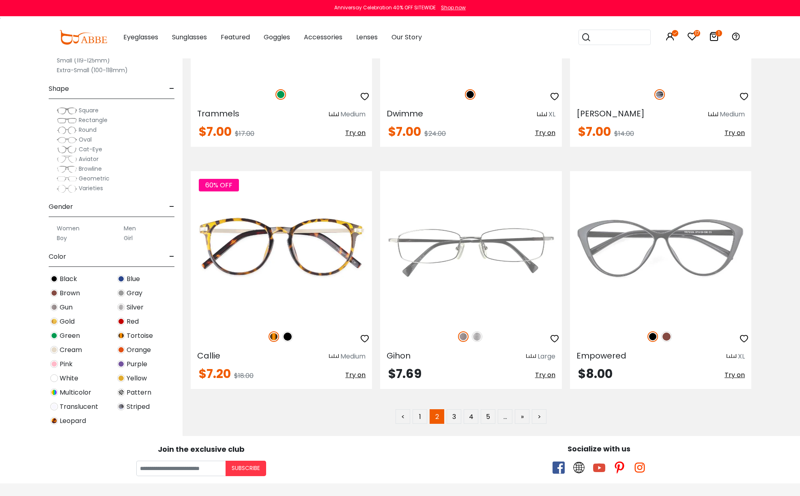
scroll to position [4879, 0]
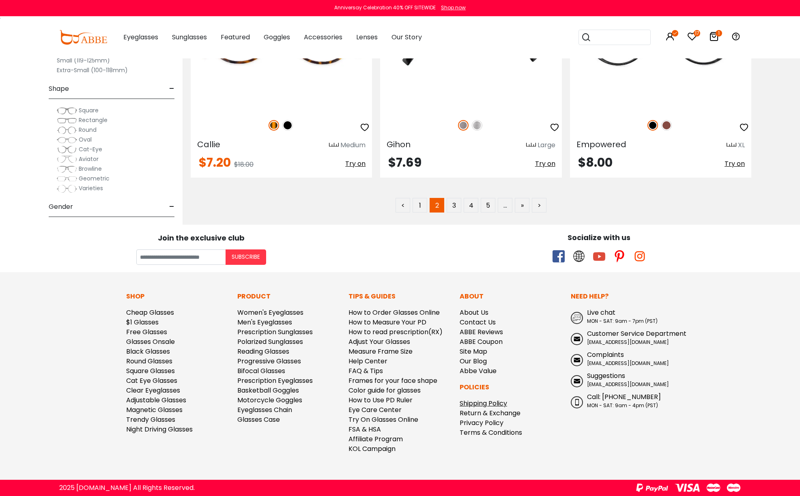
click at [497, 402] on link "Shipping Policy" at bounding box center [483, 403] width 47 height 9
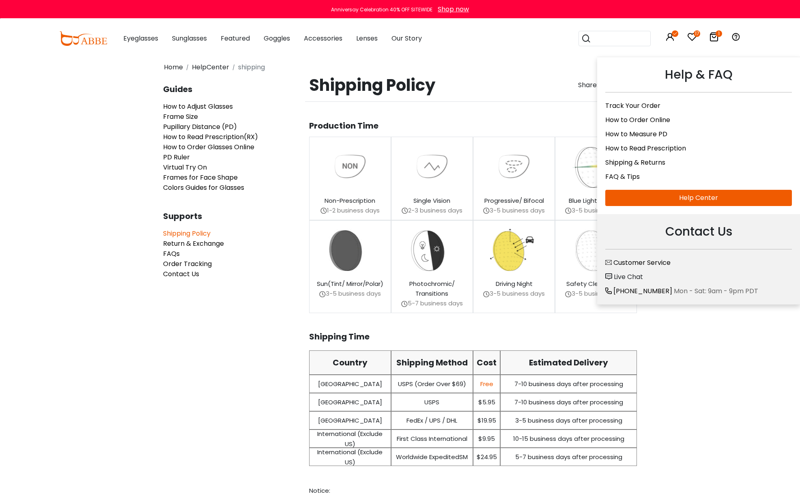
click at [634, 277] on span "Live Chat" at bounding box center [628, 276] width 29 height 9
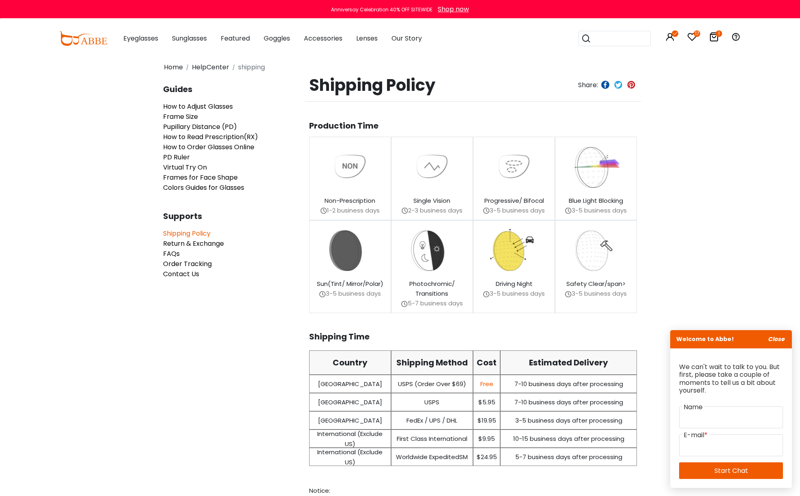
click at [513, 258] on img at bounding box center [513, 250] width 73 height 43
